Goal: Book appointment/travel/reservation

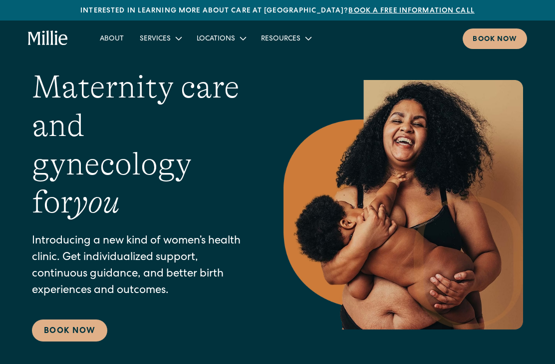
click at [114, 40] on link "About" at bounding box center [112, 38] width 40 height 16
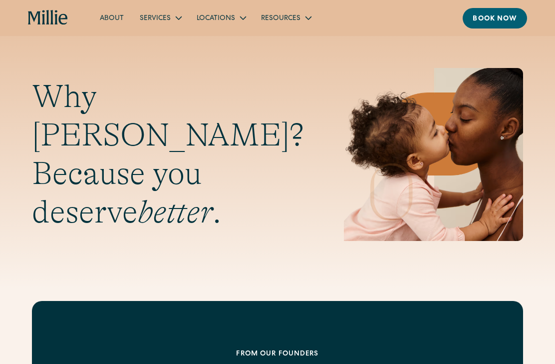
click at [281, 14] on div "Resources" at bounding box center [280, 18] width 39 height 10
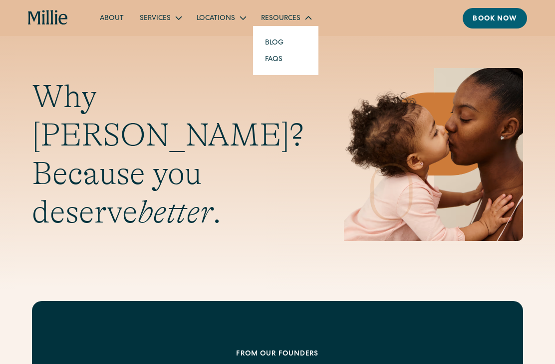
click at [158, 16] on div "Services" at bounding box center [155, 18] width 31 height 10
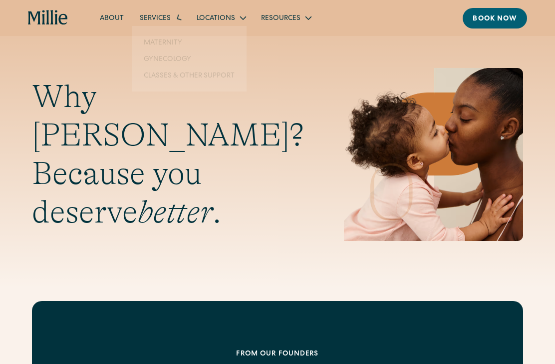
click at [112, 13] on link "About" at bounding box center [112, 17] width 40 height 16
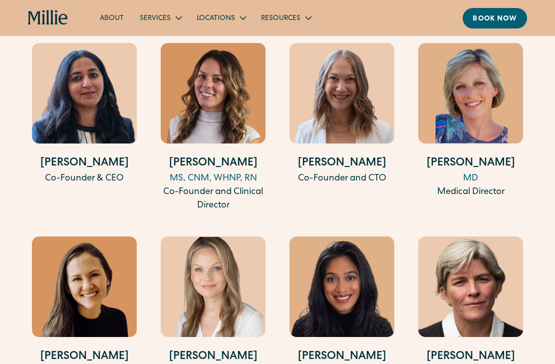
scroll to position [1926, 0]
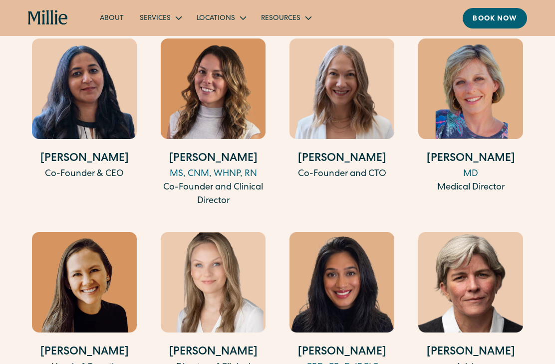
click at [481, 181] on div "MD" at bounding box center [470, 173] width 105 height 13
click at [481, 167] on h4 "Amy Kane" at bounding box center [470, 159] width 105 height 16
click at [224, 181] on div "MS, CNM, WHNP, RN" at bounding box center [213, 173] width 105 height 13
click at [364, 181] on div "Co-Founder and CTO" at bounding box center [342, 173] width 105 height 13
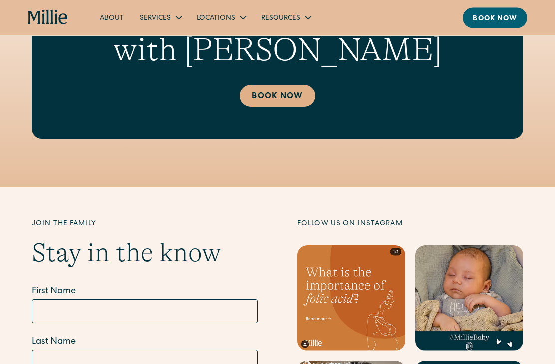
scroll to position [2655, 0]
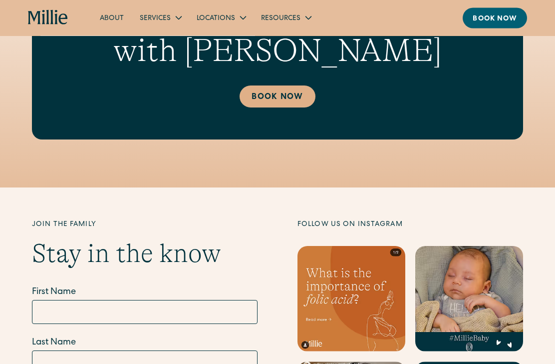
click at [283, 108] on link "Book Now" at bounding box center [277, 97] width 75 height 22
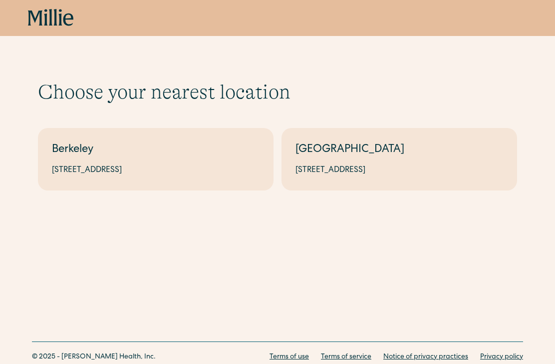
click at [448, 171] on div "1471 Saratoga Ave, Suite 101, San Jose, CA 95129" at bounding box center [400, 170] width 208 height 12
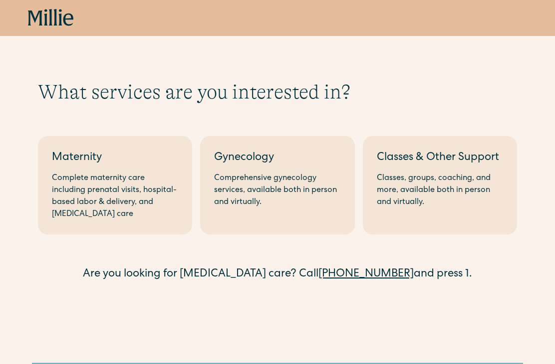
click at [476, 176] on div "Classes, groups, coaching, and more, available both in person and virtually." at bounding box center [440, 190] width 126 height 36
